Goal: Communication & Community: Ask a question

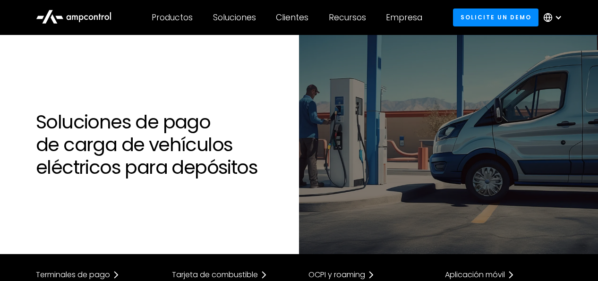
click at [556, 20] on div at bounding box center [559, 18] width 8 height 8
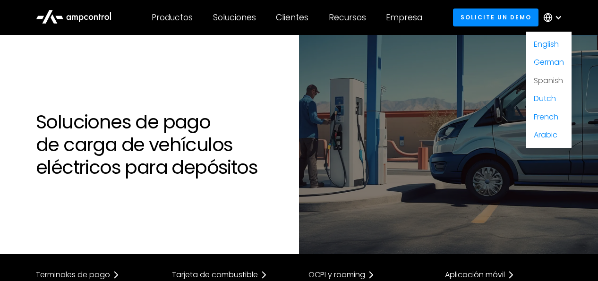
click at [546, 80] on link "Spanish" at bounding box center [548, 80] width 29 height 11
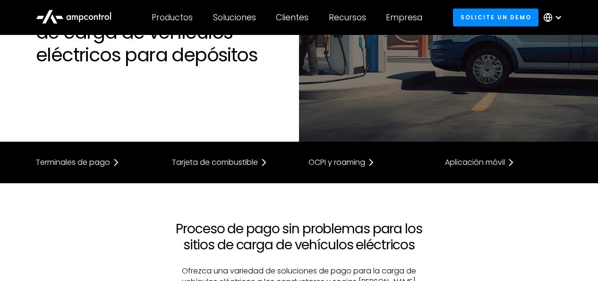
scroll to position [98, 0]
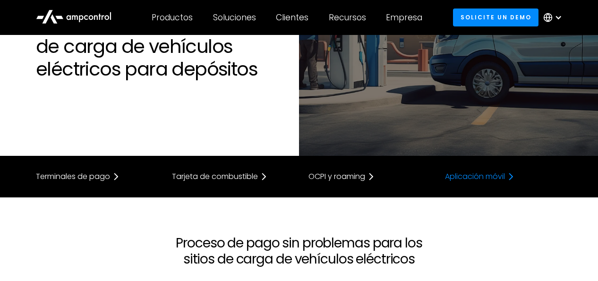
click at [466, 178] on div "Aplicación móvil" at bounding box center [475, 177] width 60 height 8
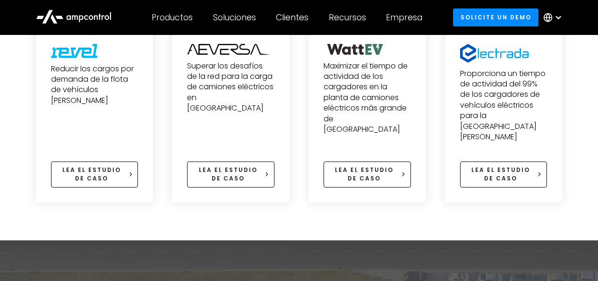
scroll to position [3237, 0]
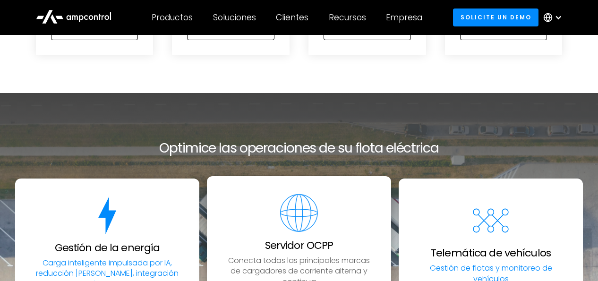
click at [331, 256] on p "Conecta todas las principales marcas de cargadores de corriente alterna y conti…" at bounding box center [299, 272] width 143 height 32
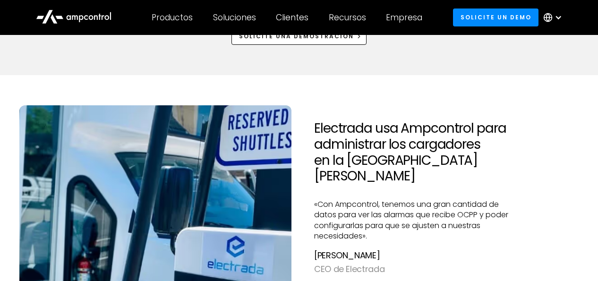
scroll to position [787, 0]
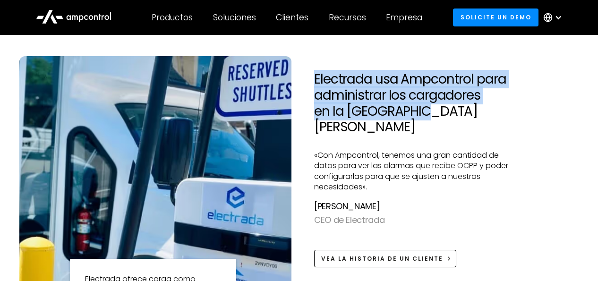
drag, startPoint x: 318, startPoint y: 77, endPoint x: 399, endPoint y: 110, distance: 88.4
click at [399, 110] on h2 "Electrada usa Ampcontrol para administrar los cargadores en la [GEOGRAPHIC_DATA…" at bounding box center [415, 102] width 203 height 63
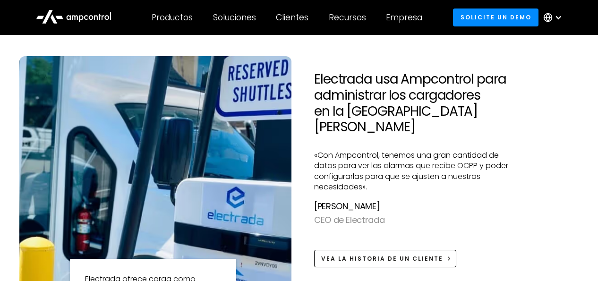
click at [410, 111] on h2 "Electrada usa Ampcontrol para administrar los cargadores en la [GEOGRAPHIC_DATA…" at bounding box center [415, 102] width 203 height 63
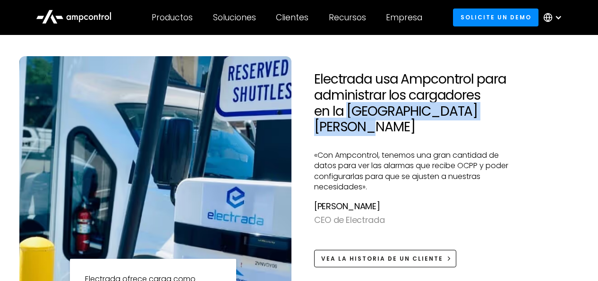
drag, startPoint x: 328, startPoint y: 110, endPoint x: 487, endPoint y: 114, distance: 159.8
click at [487, 114] on h2 "Electrada usa Ampcontrol para administrar los cargadores en la [GEOGRAPHIC_DATA…" at bounding box center [415, 102] width 203 height 63
copy h2 "[GEOGRAPHIC_DATA][PERSON_NAME]"
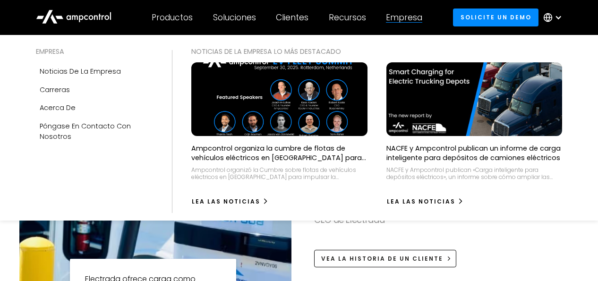
click at [515, 205] on div "Lea las noticias" at bounding box center [475, 198] width 176 height 23
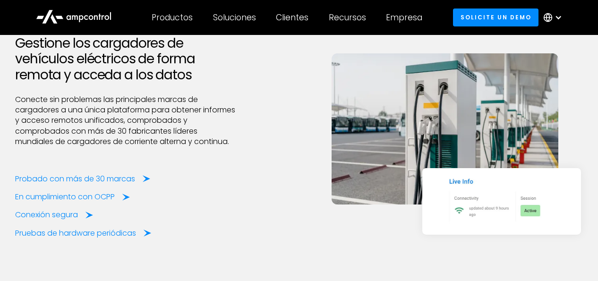
scroll to position [1278, 0]
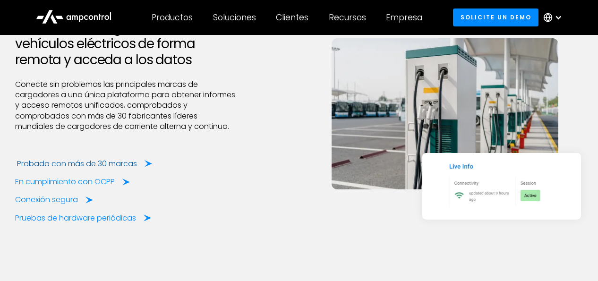
click at [89, 165] on div "Probado con más de 30 marcas" at bounding box center [77, 164] width 120 height 10
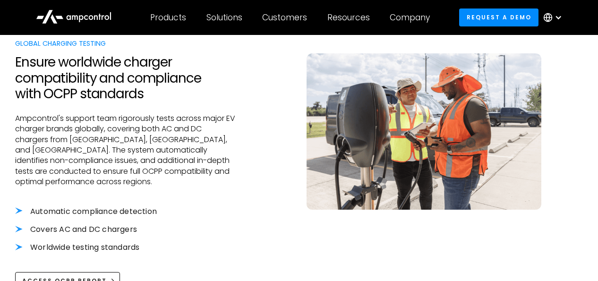
scroll to position [295, 0]
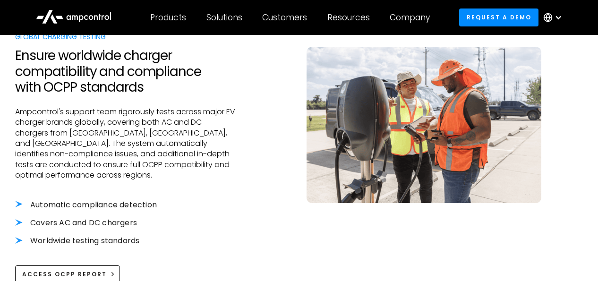
click at [545, 15] on circle at bounding box center [549, 18] width 8 height 8
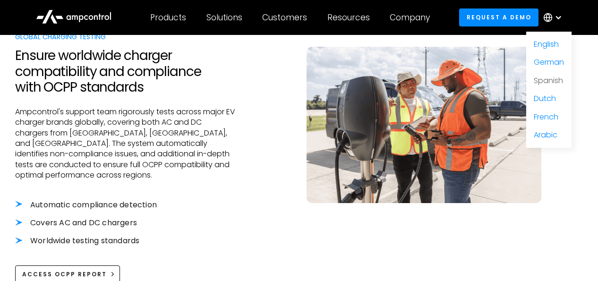
click at [549, 86] on link "Spanish" at bounding box center [548, 80] width 29 height 11
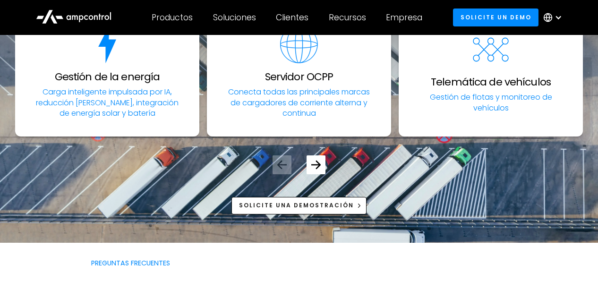
scroll to position [2212, 0]
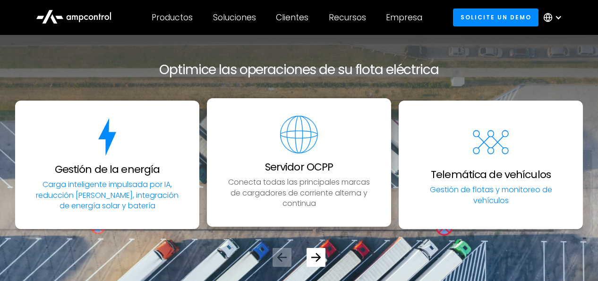
click at [297, 177] on p "Conecta todas las principales marcas de cargadores de corriente alterna y conti…" at bounding box center [299, 193] width 143 height 32
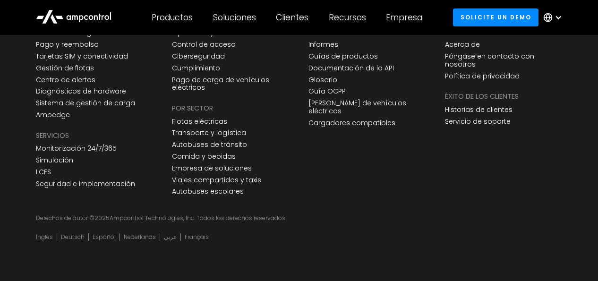
scroll to position [3702, 0]
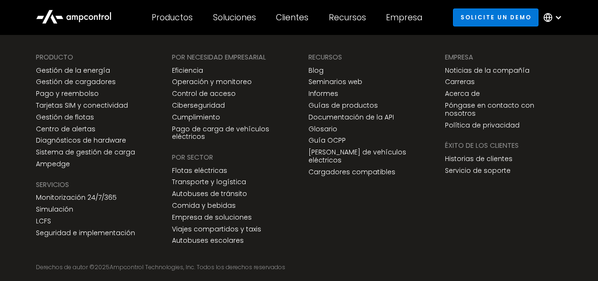
click at [490, 17] on link "Solicite un demo" at bounding box center [496, 17] width 86 height 17
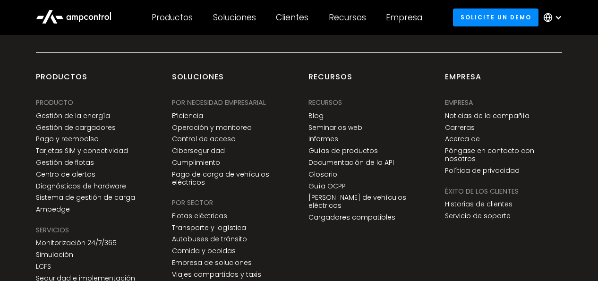
scroll to position [688, 0]
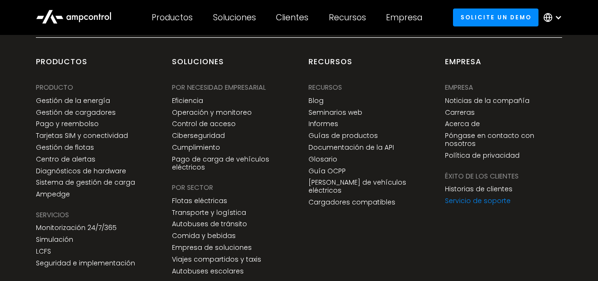
click at [480, 197] on link "Servicio de soporte" at bounding box center [478, 201] width 66 height 8
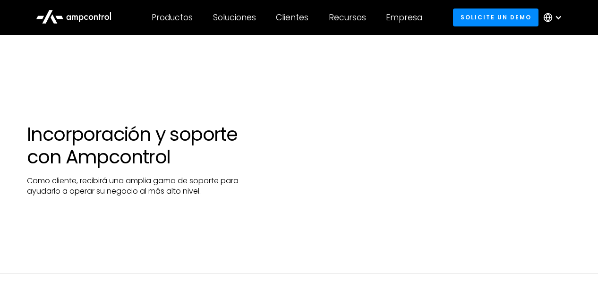
scroll to position [49, 0]
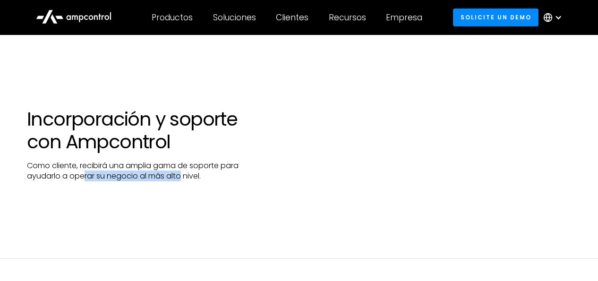
drag, startPoint x: 84, startPoint y: 176, endPoint x: 182, endPoint y: 176, distance: 97.8
click at [182, 176] on p "Como cliente, recibirá una amplia gama de soporte para ayudarlo a operar su neg…" at bounding box center [136, 171] width 218 height 21
click at [182, 180] on p "Como cliente, recibirá una amplia gama de soporte para ayudarlo a operar su neg…" at bounding box center [136, 171] width 218 height 21
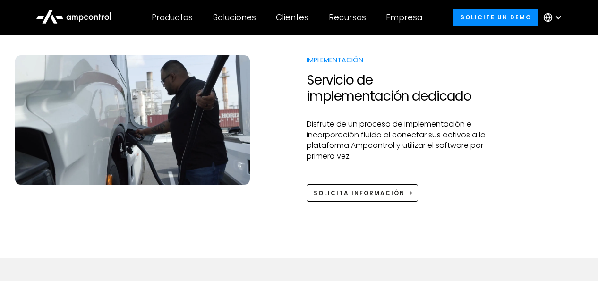
scroll to position [295, 0]
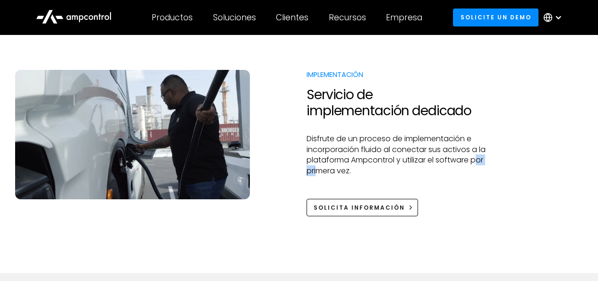
drag, startPoint x: 314, startPoint y: 172, endPoint x: 331, endPoint y: 172, distance: 17.0
click at [331, 172] on p "Disfrute de un proceso de implementación e incorporación fluido al conectar sus…" at bounding box center [397, 155] width 180 height 43
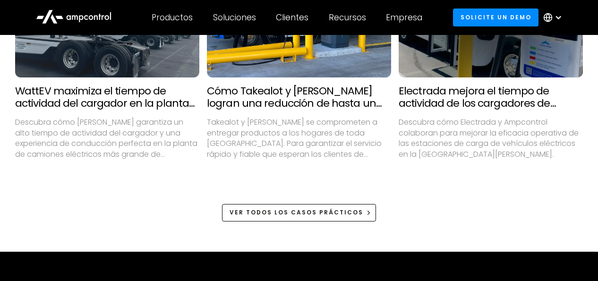
scroll to position [1671, 0]
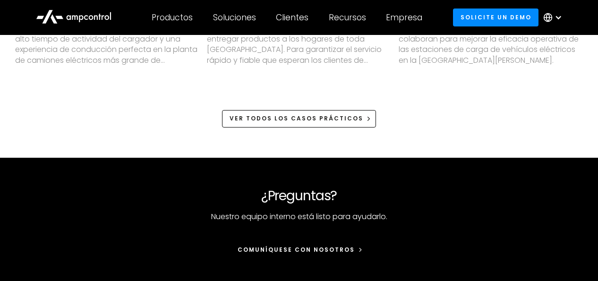
click at [296, 249] on div "Comuníquese con nosotros" at bounding box center [296, 250] width 117 height 9
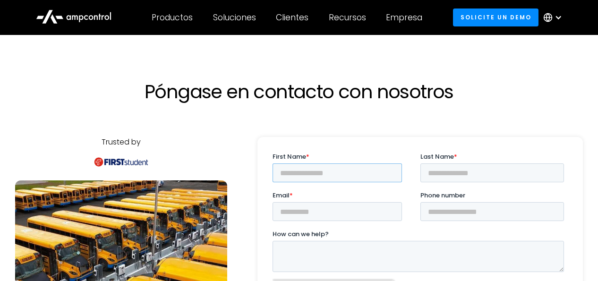
click at [326, 174] on input "First Name *" at bounding box center [337, 173] width 130 height 19
click at [309, 178] on input "First Name *" at bounding box center [337, 173] width 130 height 19
type input "*****"
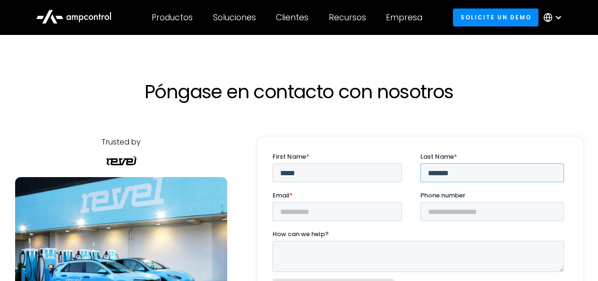
type input "*******"
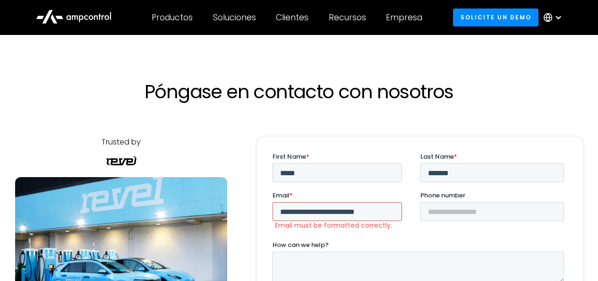
type input "**********"
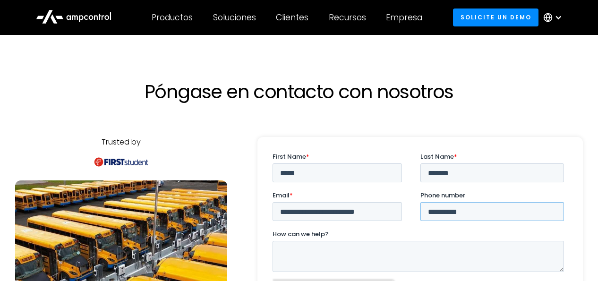
type input "**********"
